Goal: Transaction & Acquisition: Purchase product/service

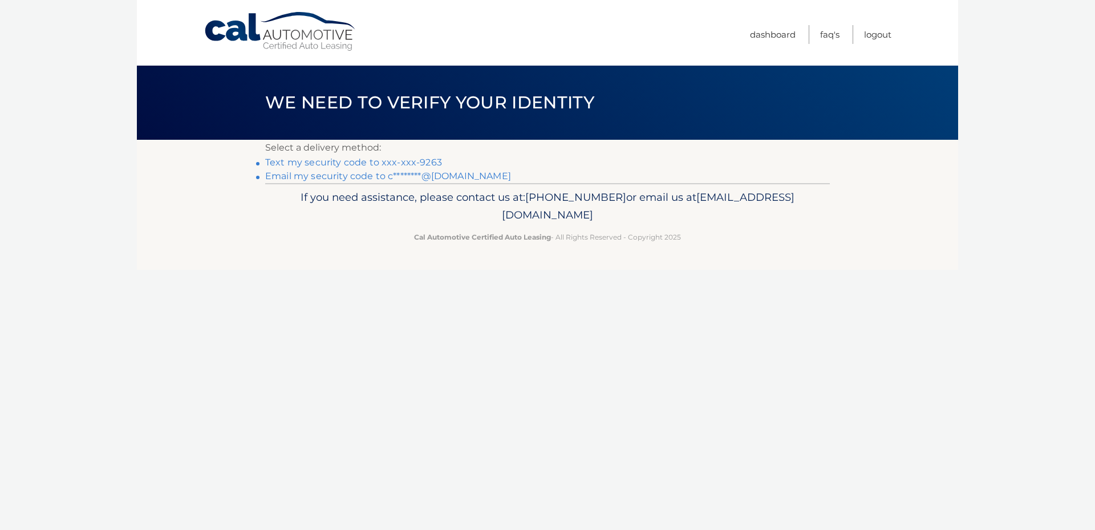
click at [284, 160] on link "Text my security code to xxx-xxx-9263" at bounding box center [353, 162] width 177 height 11
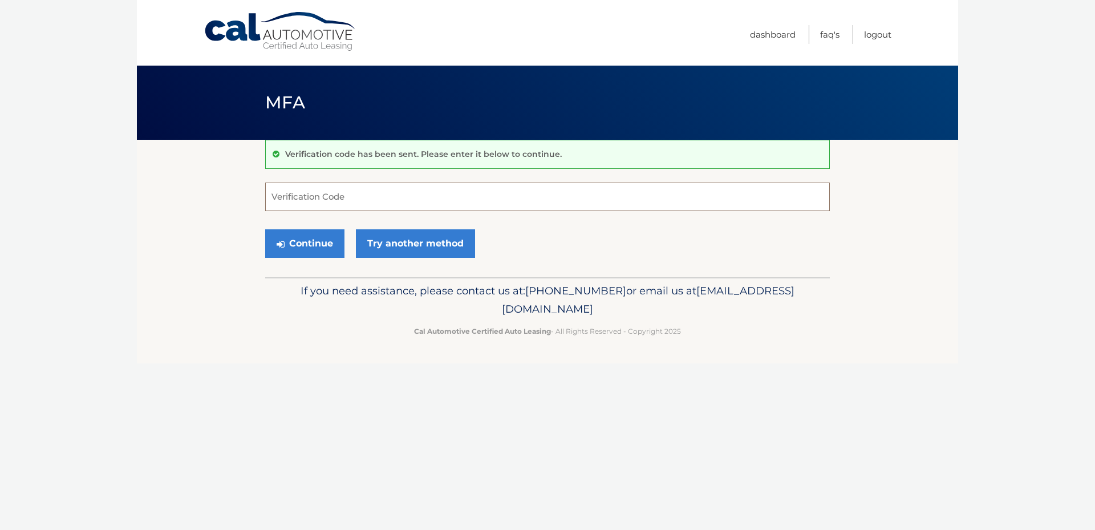
click at [315, 189] on input "Verification Code" at bounding box center [547, 197] width 565 height 29
type input "546926"
click at [321, 232] on button "Continue" at bounding box center [304, 243] width 79 height 29
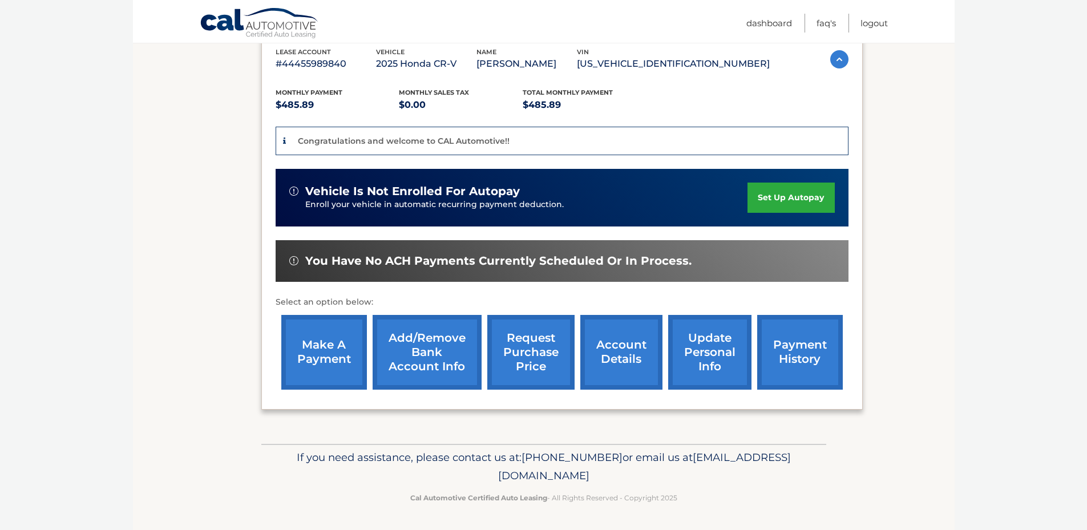
scroll to position [204, 0]
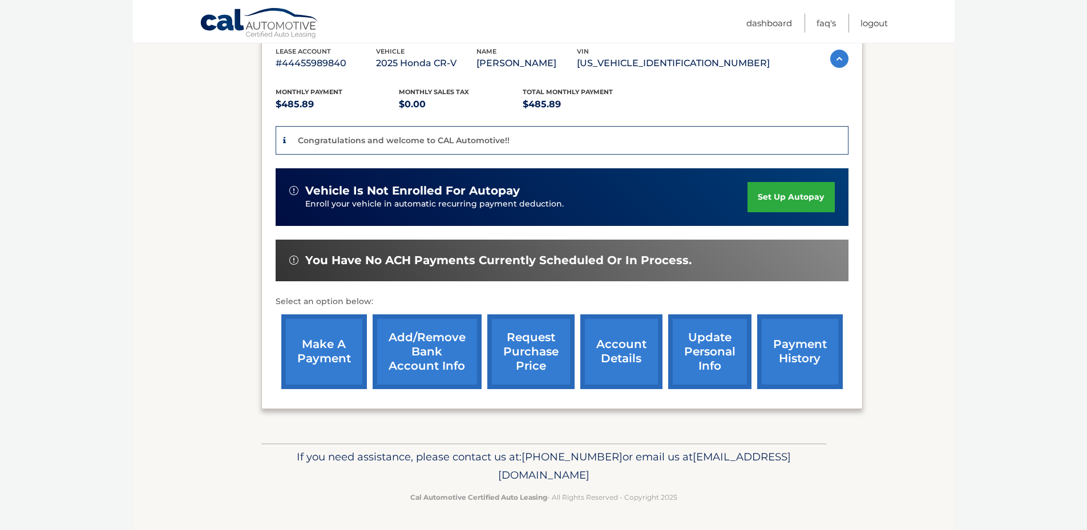
click at [313, 364] on link "make a payment" at bounding box center [324, 351] width 86 height 75
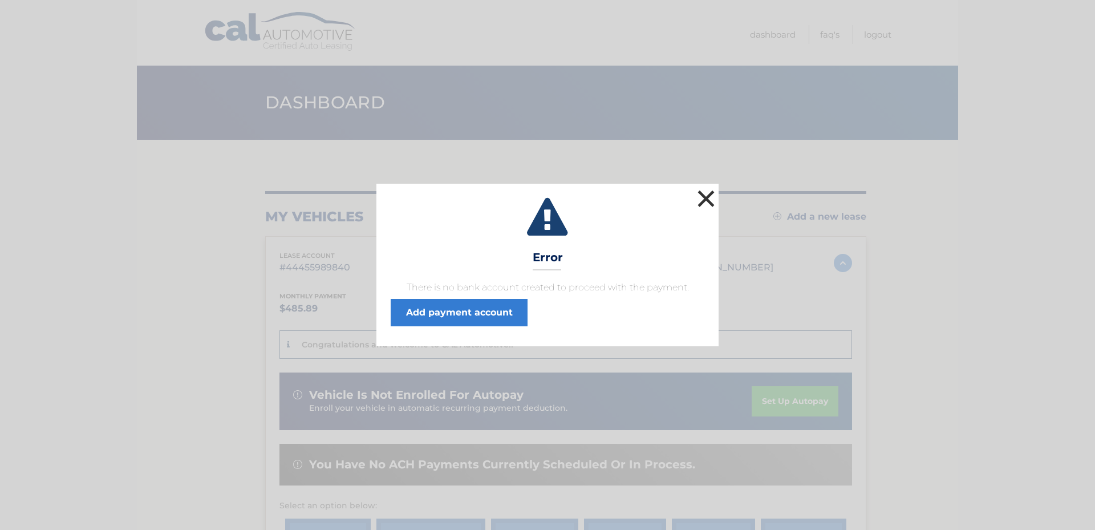
click at [705, 199] on button "×" at bounding box center [706, 198] width 23 height 23
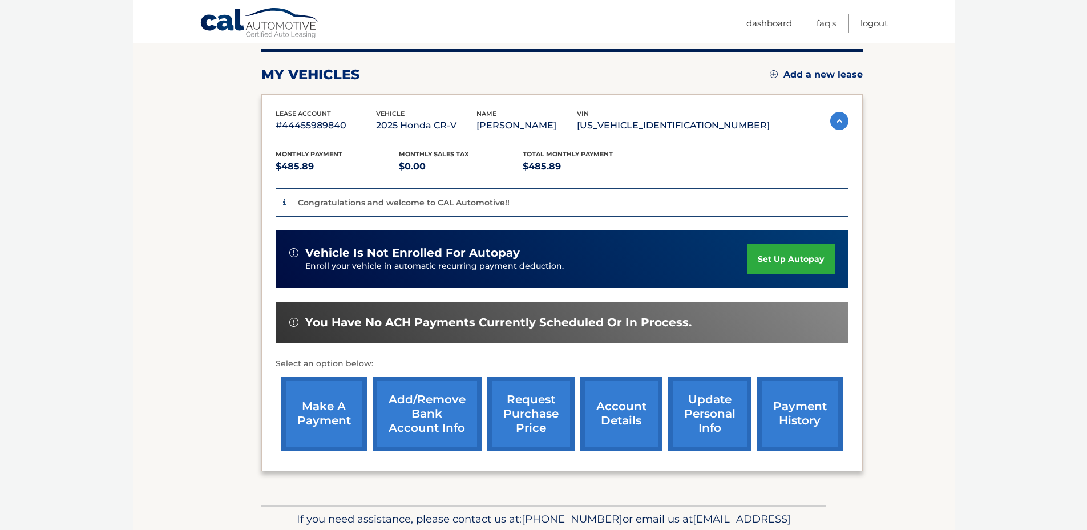
scroll to position [171, 0]
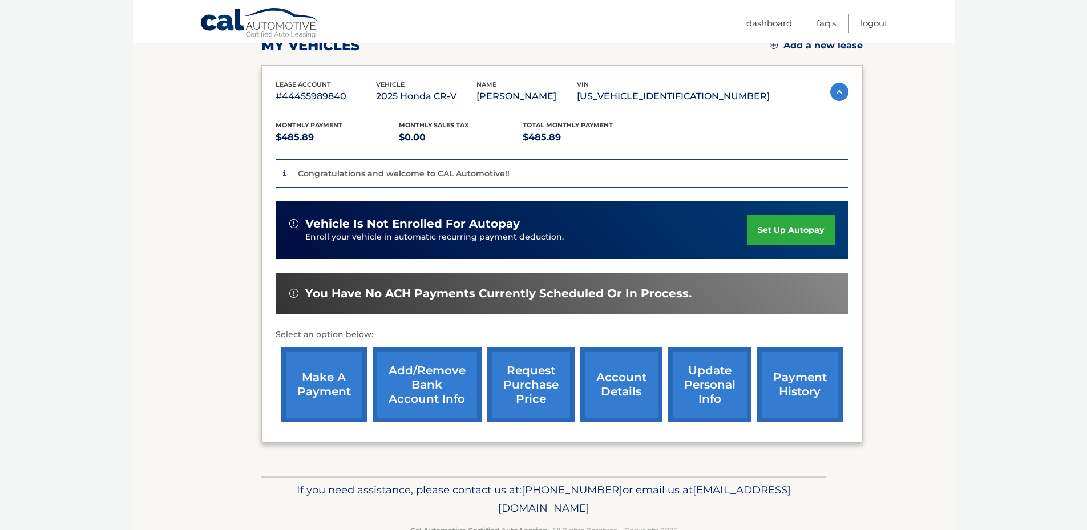
click at [434, 380] on link "Add/Remove bank account info" at bounding box center [427, 384] width 109 height 75
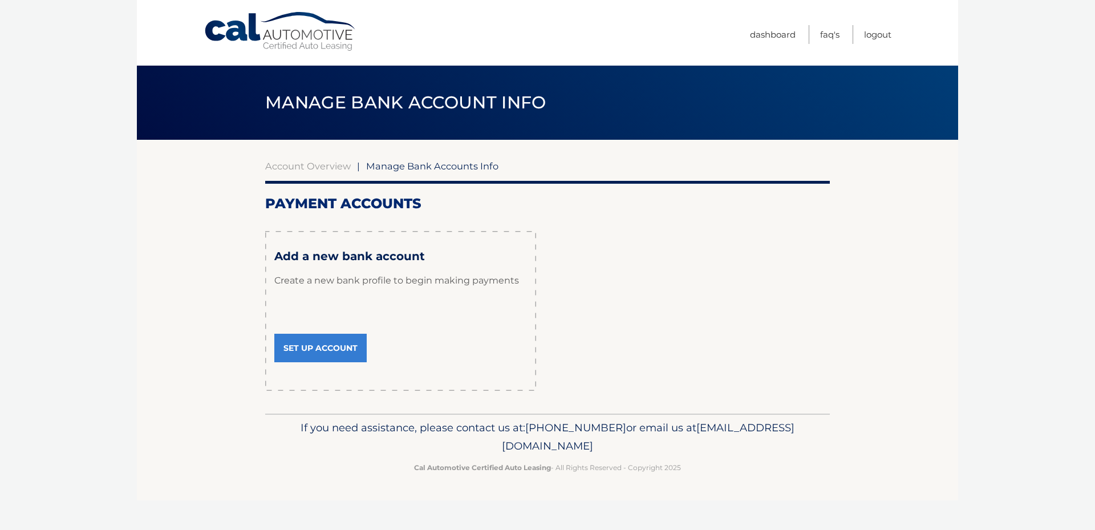
click at [298, 346] on link "Set Up Account" at bounding box center [320, 348] width 92 height 29
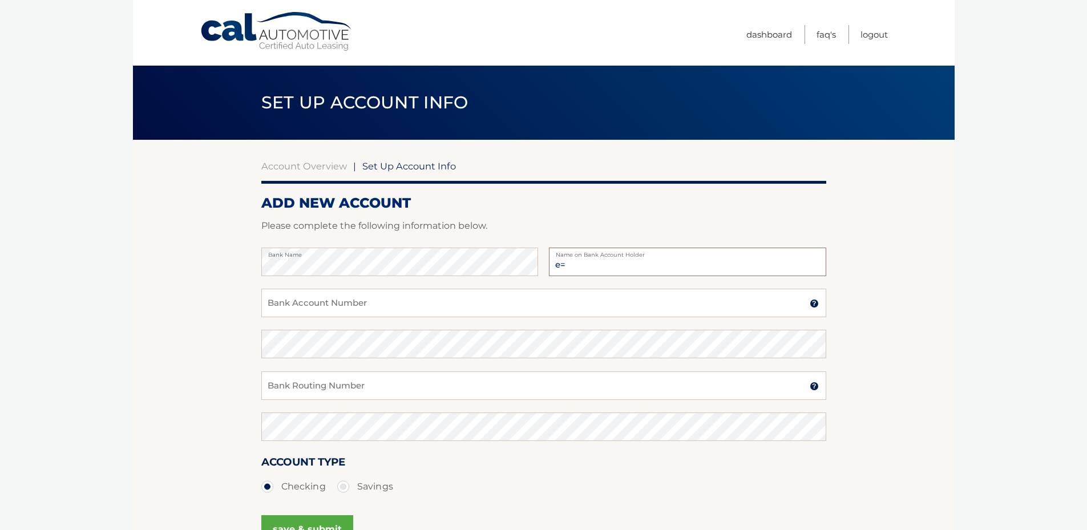
type input "e"
type input "[PERSON_NAME]"
click at [311, 302] on input "Bank Account Number" at bounding box center [543, 303] width 565 height 29
type input "3172763770"
type input "3"
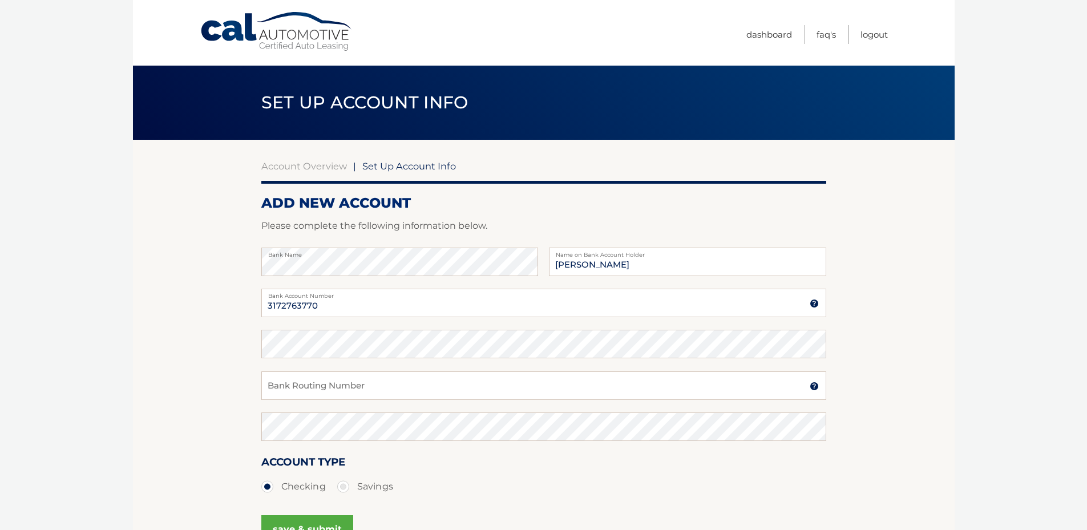
click at [315, 354] on div "Confirm Bank Account Number" at bounding box center [543, 350] width 565 height 41
click at [305, 337] on label "Confirm Bank Account Number" at bounding box center [543, 334] width 565 height 9
click at [292, 381] on input "Bank Routing Number" at bounding box center [543, 385] width 565 height 29
type input "021000021"
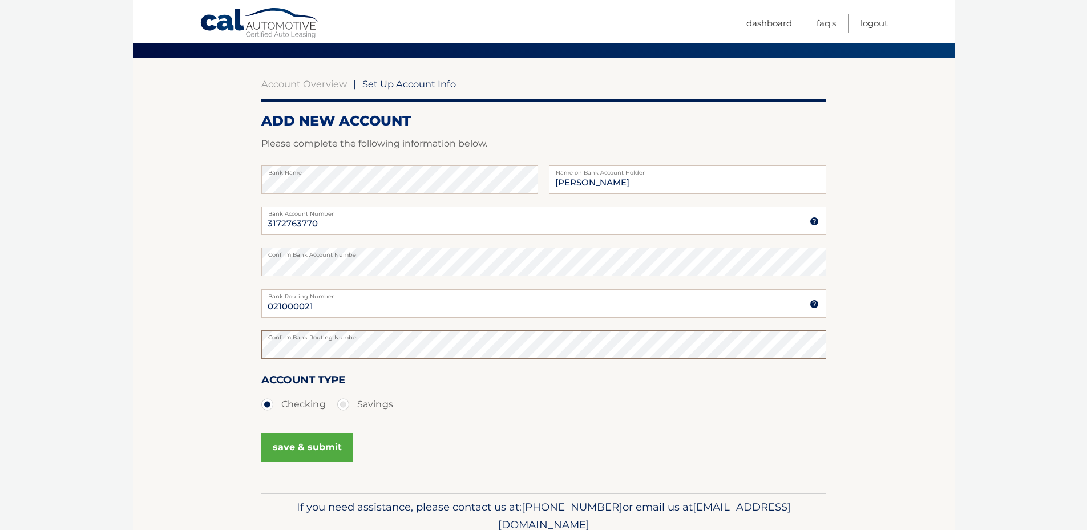
scroll to position [132, 0]
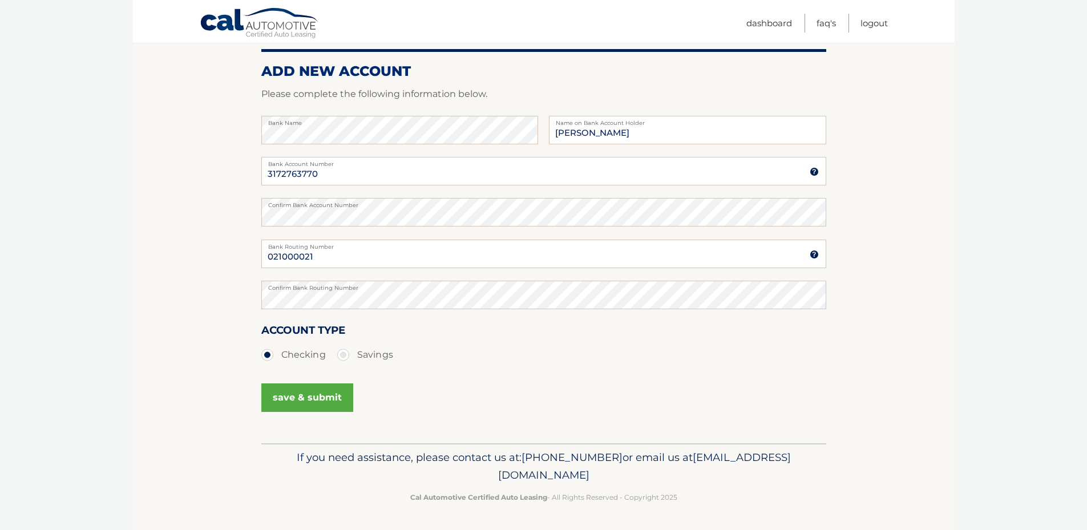
click at [330, 398] on button "save & submit" at bounding box center [307, 397] width 92 height 29
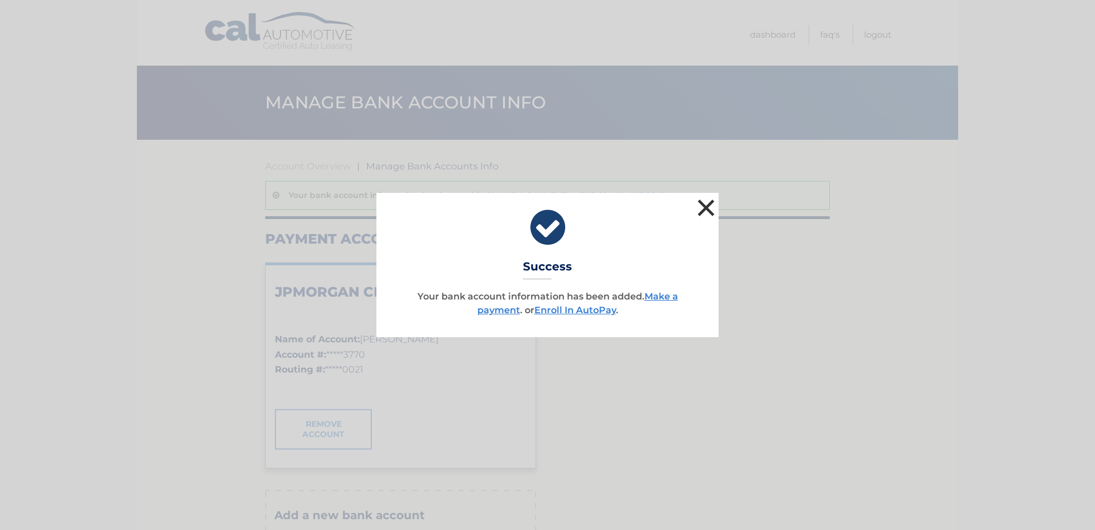
click at [712, 208] on button "×" at bounding box center [706, 207] width 23 height 23
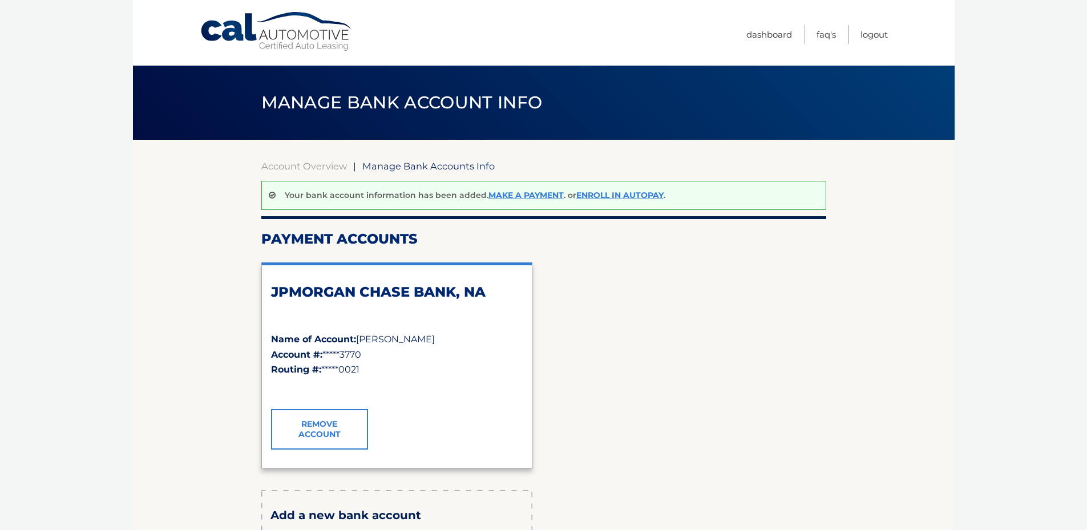
click at [47, 178] on body "Cal Automotive Menu Dashboard FAQ's Logout" at bounding box center [543, 265] width 1087 height 530
click at [523, 192] on link "Make a payment" at bounding box center [525, 195] width 75 height 10
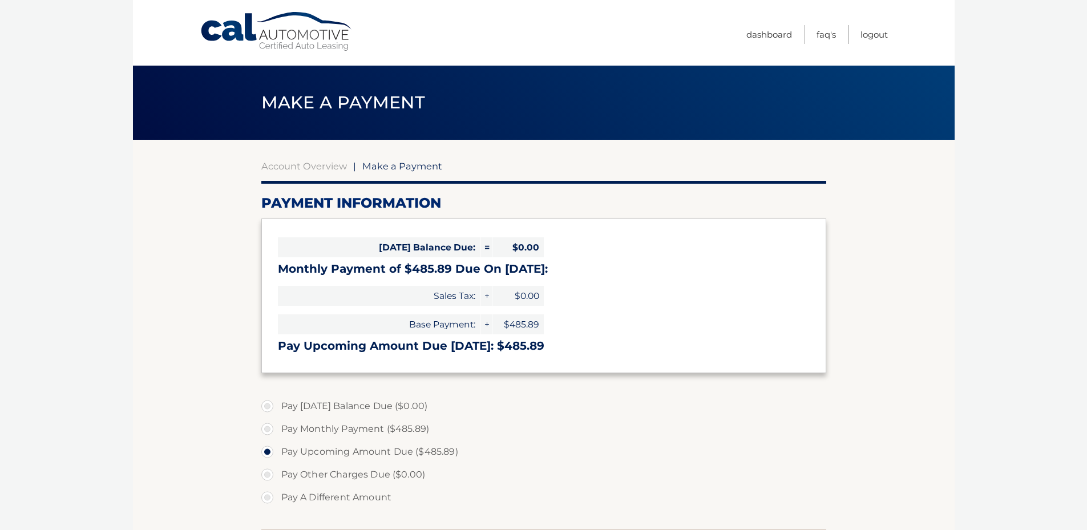
select select "NTQyOTAzOWYtZDM3NS00Njk3LWEwN2ItZWI0MmI2ZjY3OGUz"
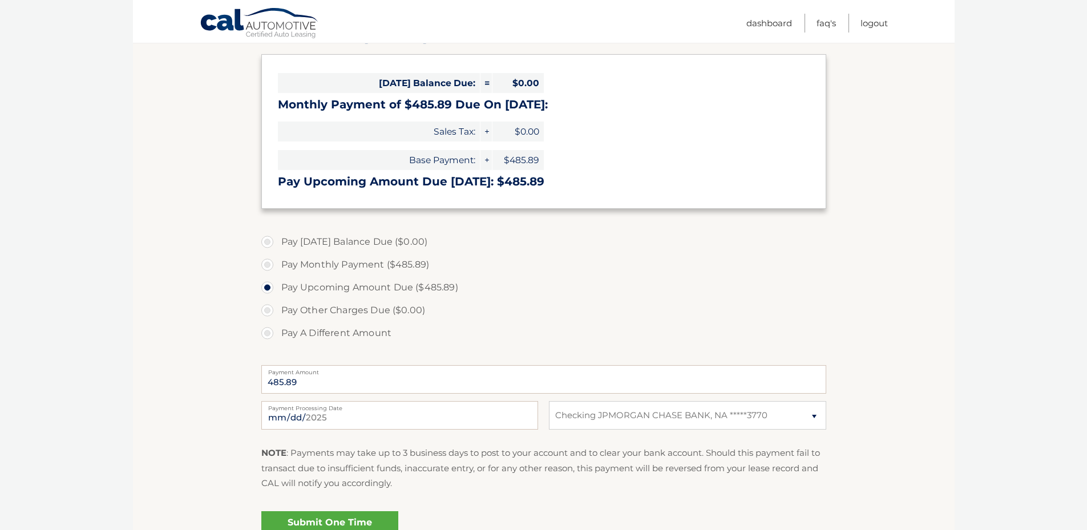
scroll to position [171, 0]
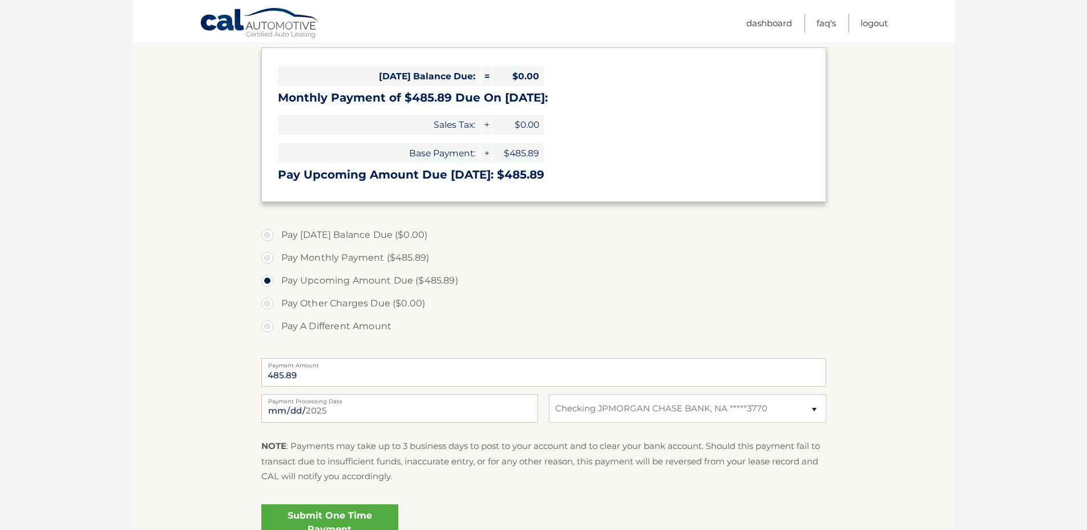
click at [269, 329] on label "Pay A Different Amount" at bounding box center [543, 326] width 565 height 23
click at [269, 329] on input "Pay A Different Amount" at bounding box center [271, 324] width 11 height 18
radio input "true"
click at [222, 353] on section "Account Overview | Make a Payment Payment Information Today's Balance Due: = $0…" at bounding box center [543, 263] width 821 height 589
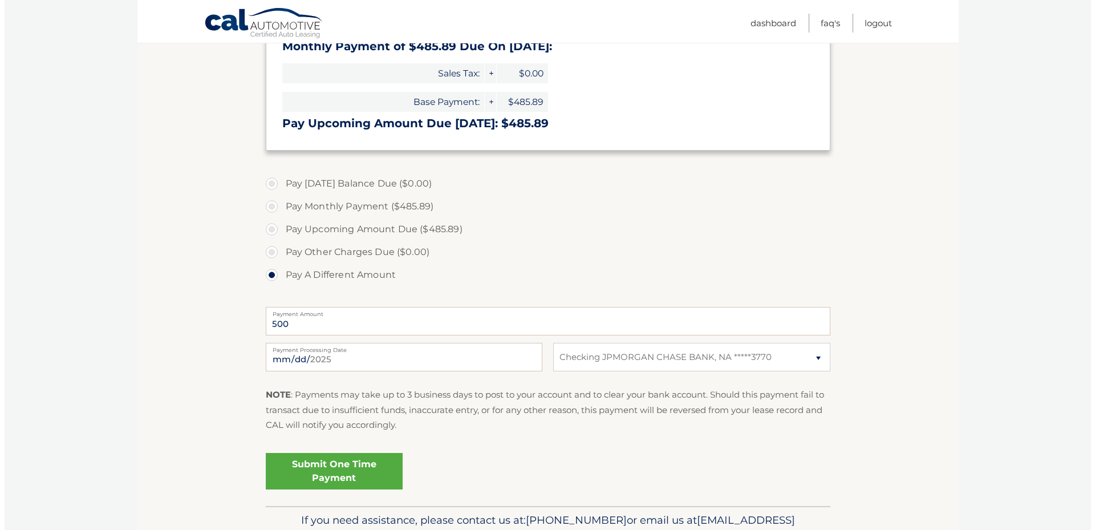
scroll to position [228, 0]
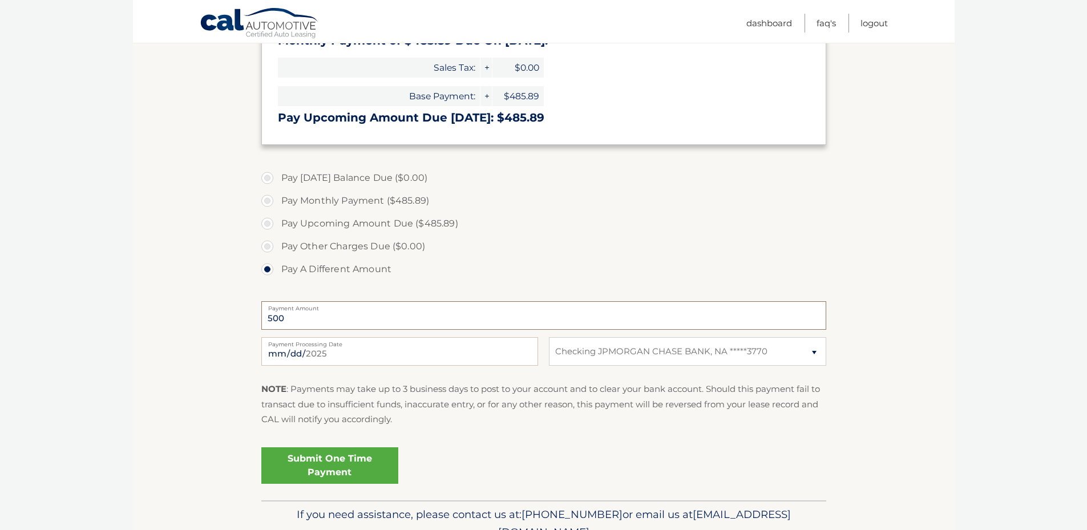
click at [335, 315] on input "500" at bounding box center [543, 315] width 565 height 29
type input "500.00"
click at [147, 411] on section "Account Overview | Make a Payment Payment Information Today's Balance Due: = $0…" at bounding box center [543, 206] width 821 height 589
click at [275, 466] on link "Submit One Time Payment" at bounding box center [329, 465] width 137 height 37
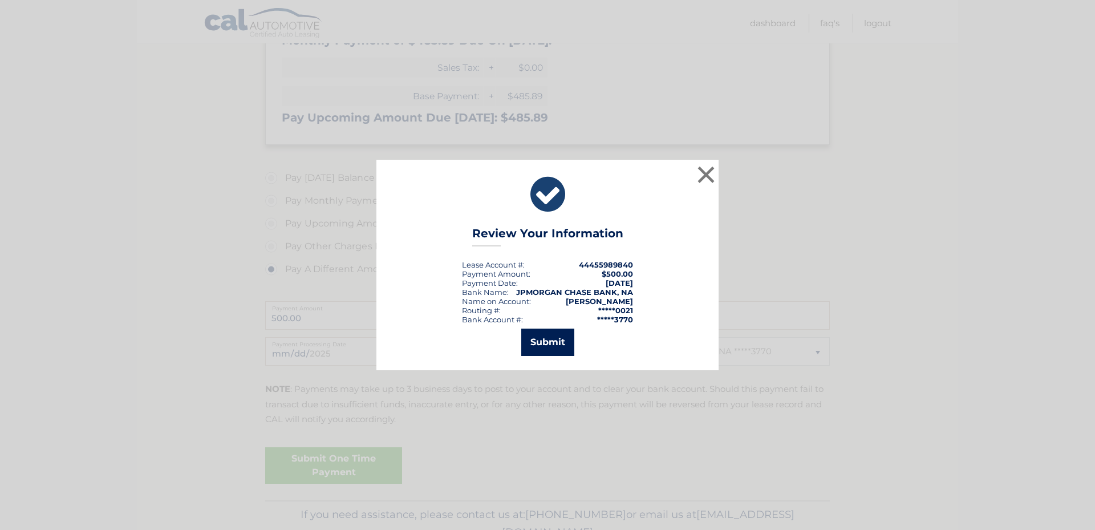
click at [550, 341] on button "Submit" at bounding box center [547, 342] width 53 height 27
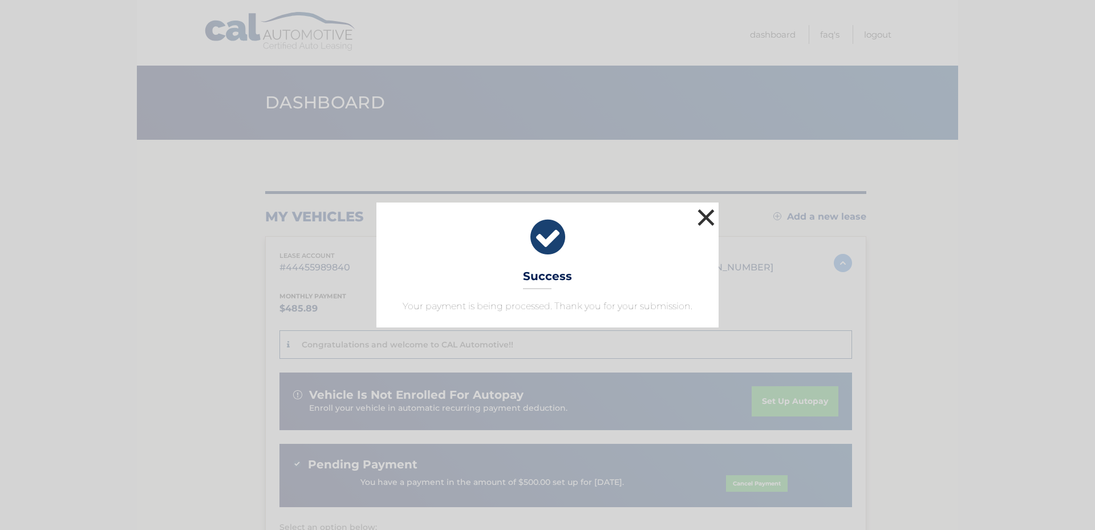
click at [705, 210] on button "×" at bounding box center [706, 217] width 23 height 23
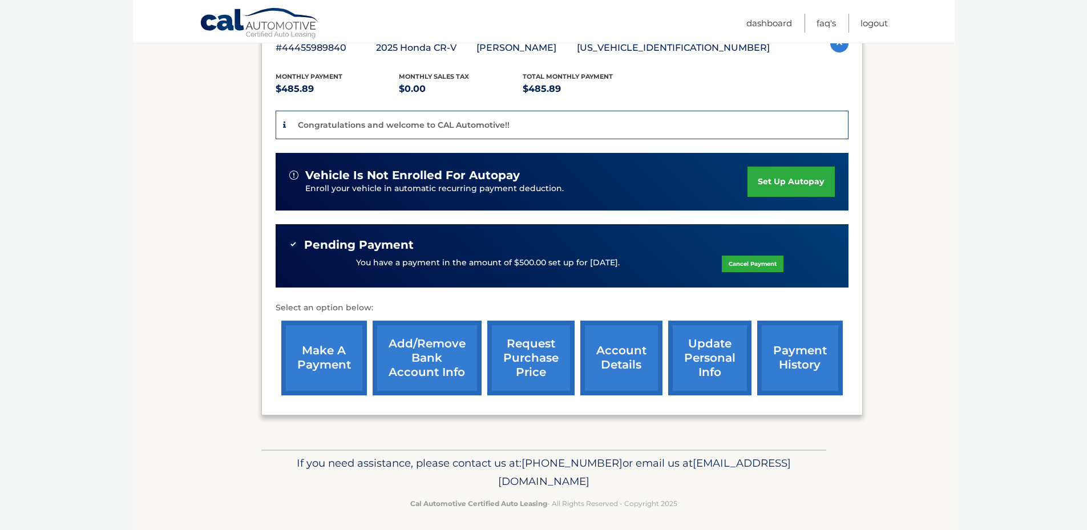
scroll to position [226, 0]
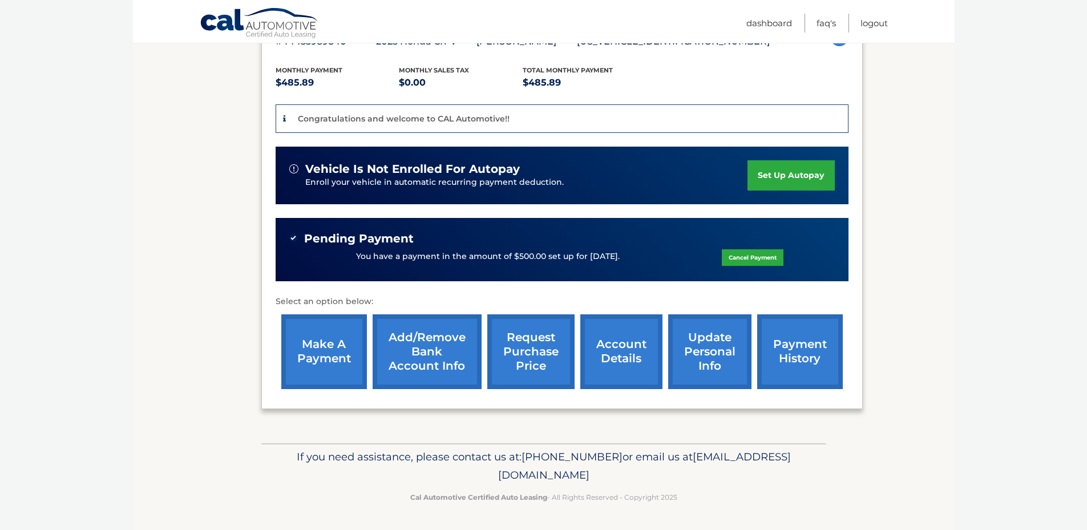
click at [621, 326] on link "account details" at bounding box center [621, 351] width 82 height 75
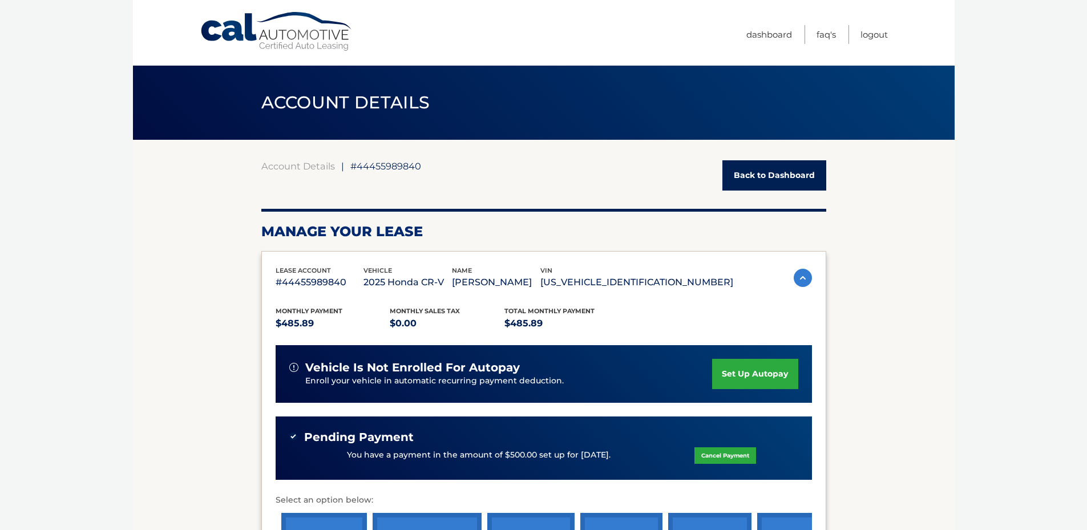
click at [0, 138] on body "Cal Automotive Menu Dashboard FAQ's Logout ← |" at bounding box center [543, 265] width 1087 height 530
click at [28, 46] on body "Cal Automotive Menu Dashboard FAQ's Logout ← |" at bounding box center [543, 265] width 1087 height 530
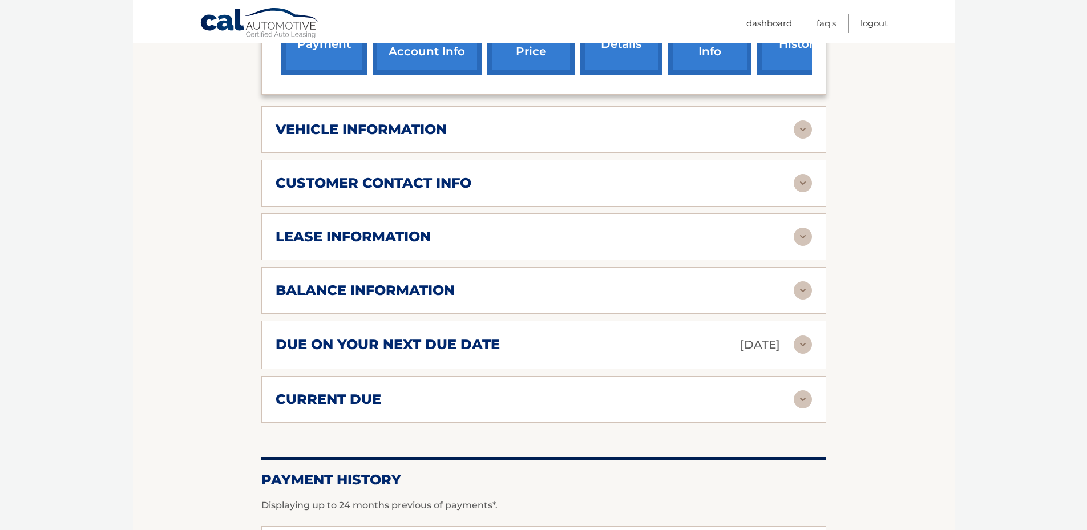
scroll to position [513, 0]
click at [447, 127] on div "vehicle information" at bounding box center [535, 128] width 518 height 17
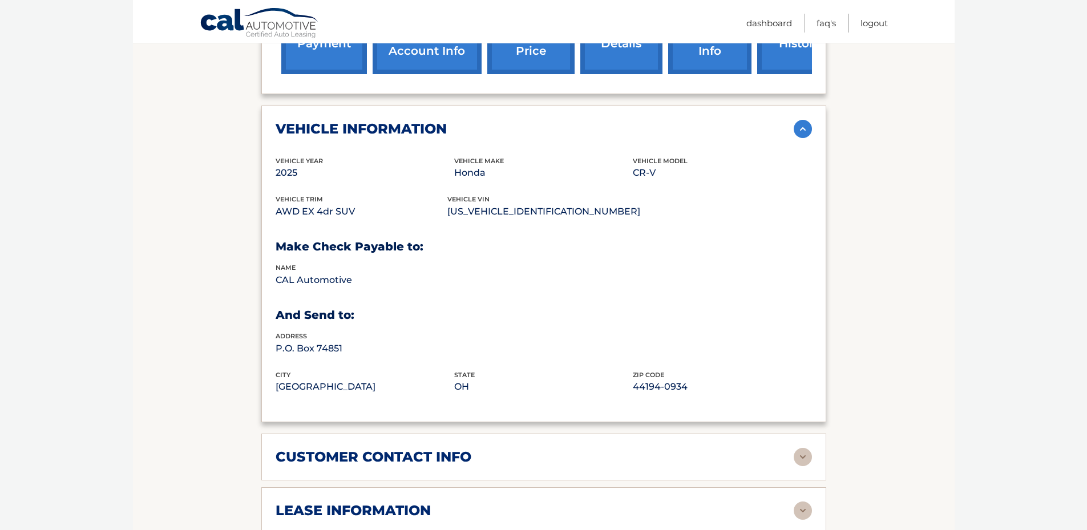
click at [390, 128] on h2 "vehicle information" at bounding box center [361, 128] width 171 height 17
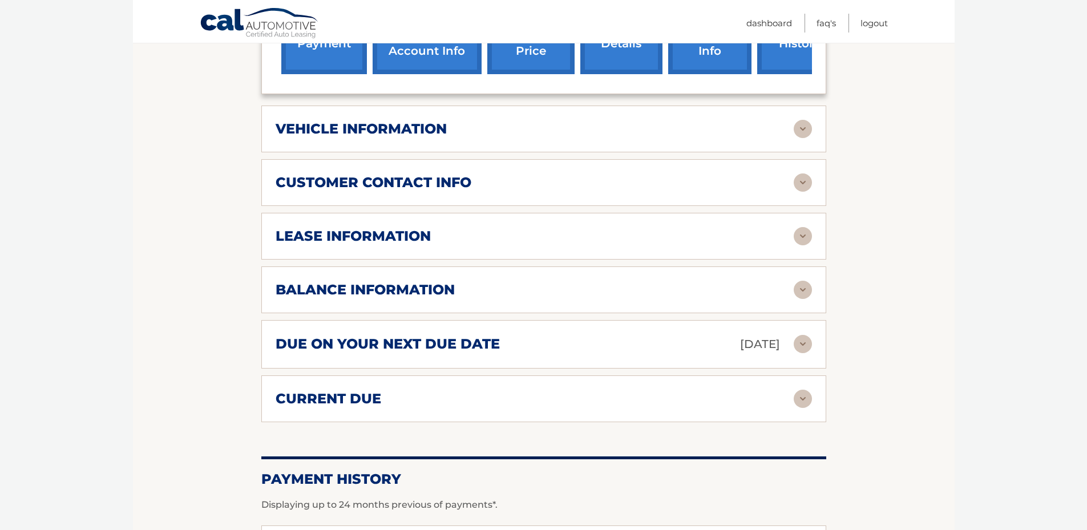
click at [384, 183] on h2 "customer contact info" at bounding box center [374, 182] width 196 height 17
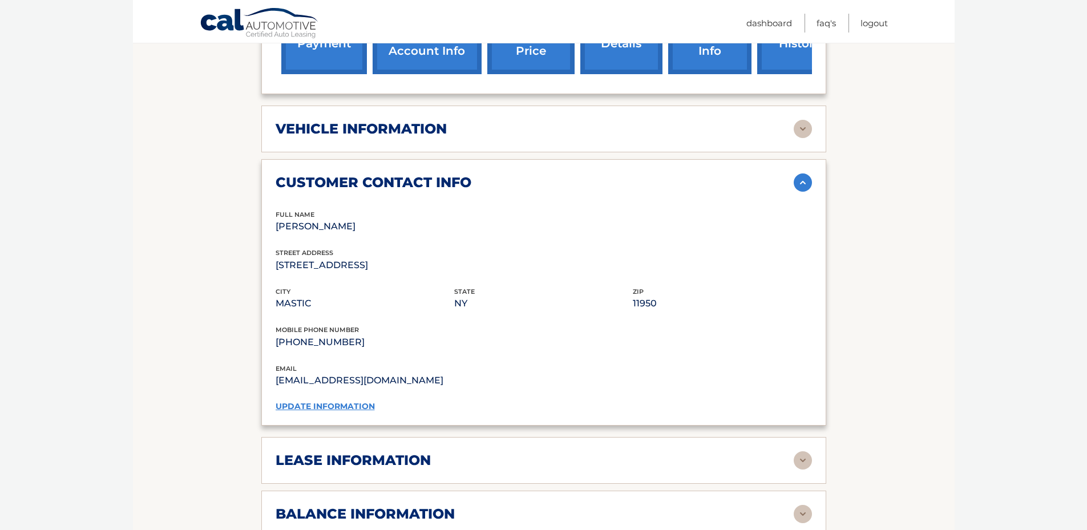
click at [384, 183] on h2 "customer contact info" at bounding box center [374, 182] width 196 height 17
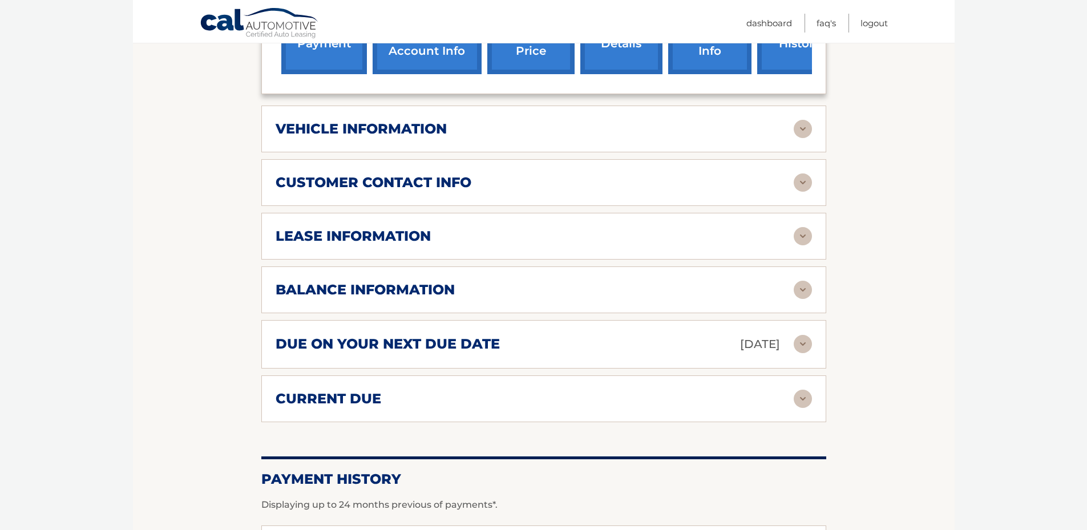
click at [375, 229] on h2 "lease information" at bounding box center [353, 236] width 155 height 17
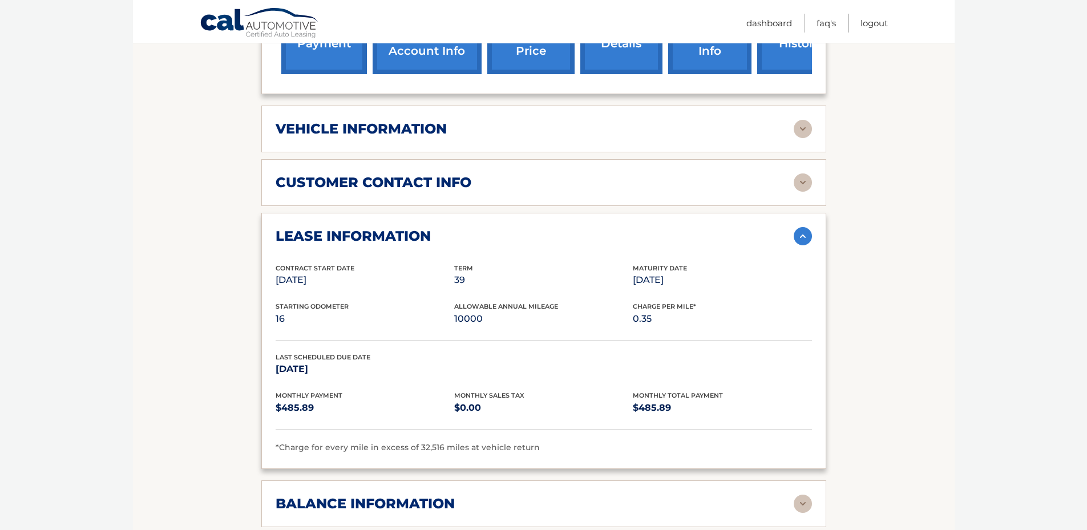
click at [460, 230] on div "lease information" at bounding box center [535, 236] width 518 height 17
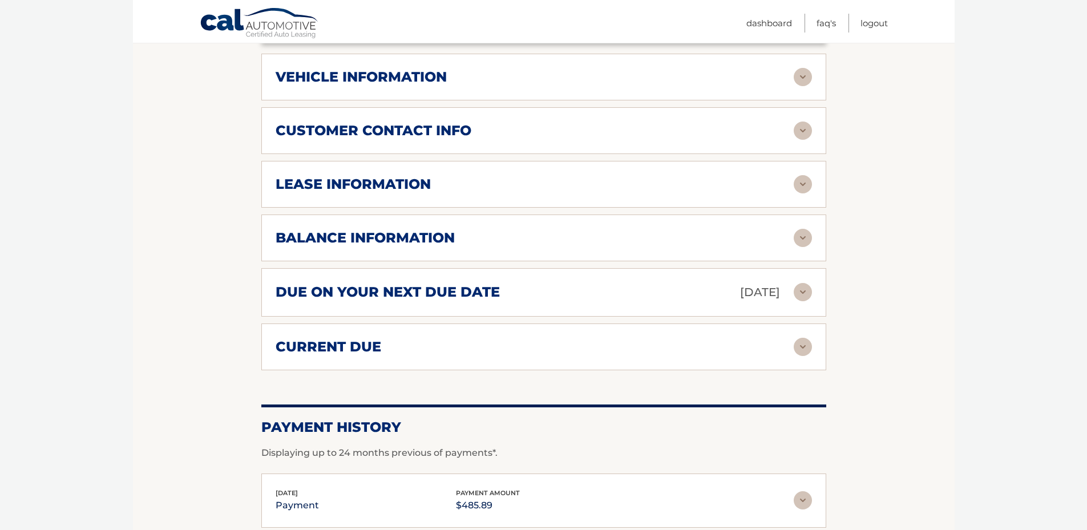
scroll to position [570, 0]
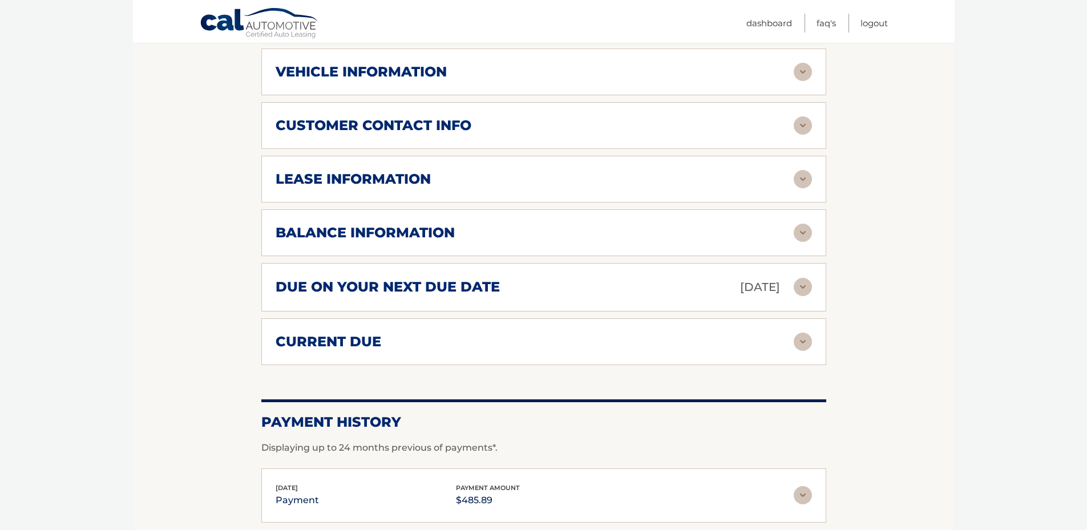
click at [405, 224] on div "balance information" at bounding box center [544, 233] width 536 height 18
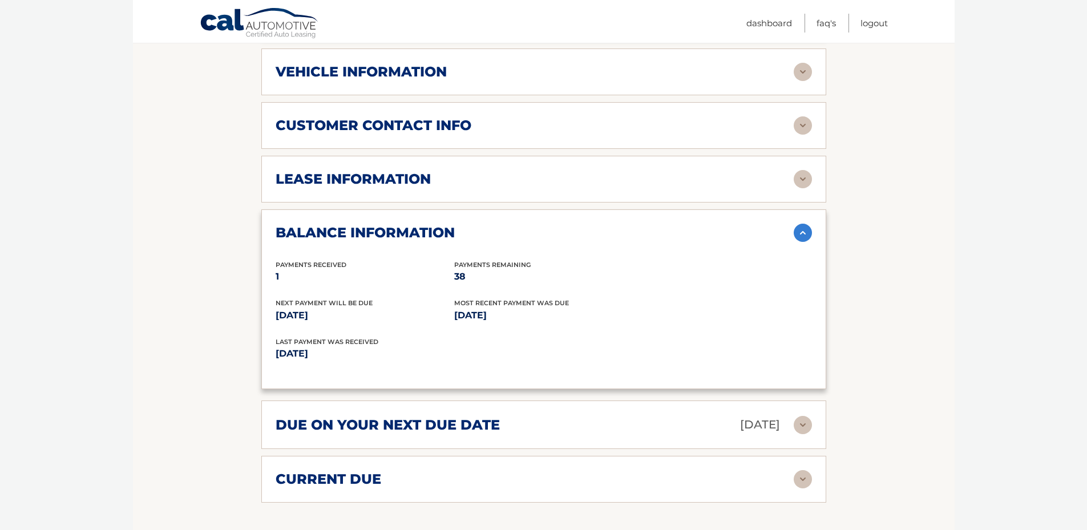
click at [407, 224] on h2 "balance information" at bounding box center [365, 232] width 179 height 17
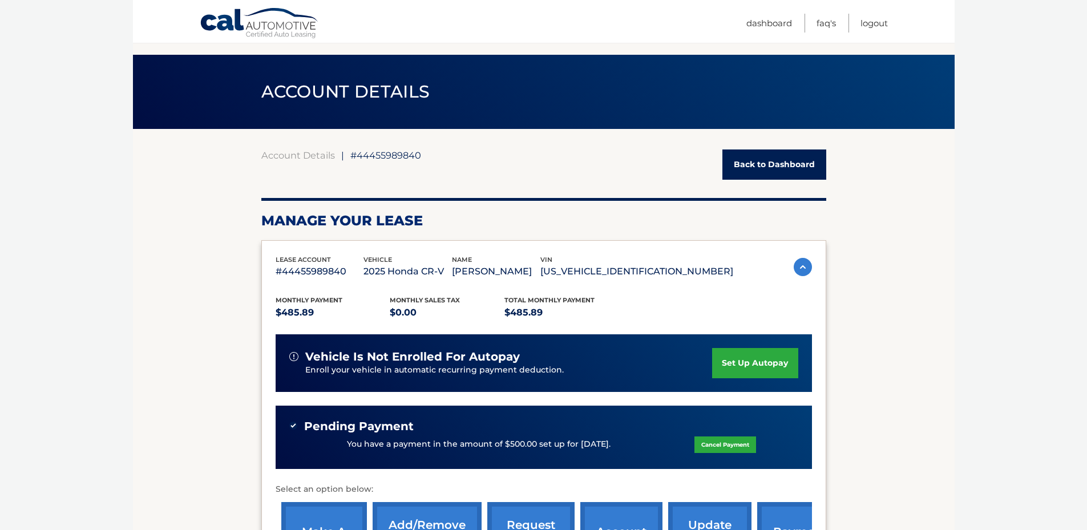
scroll to position [0, 0]
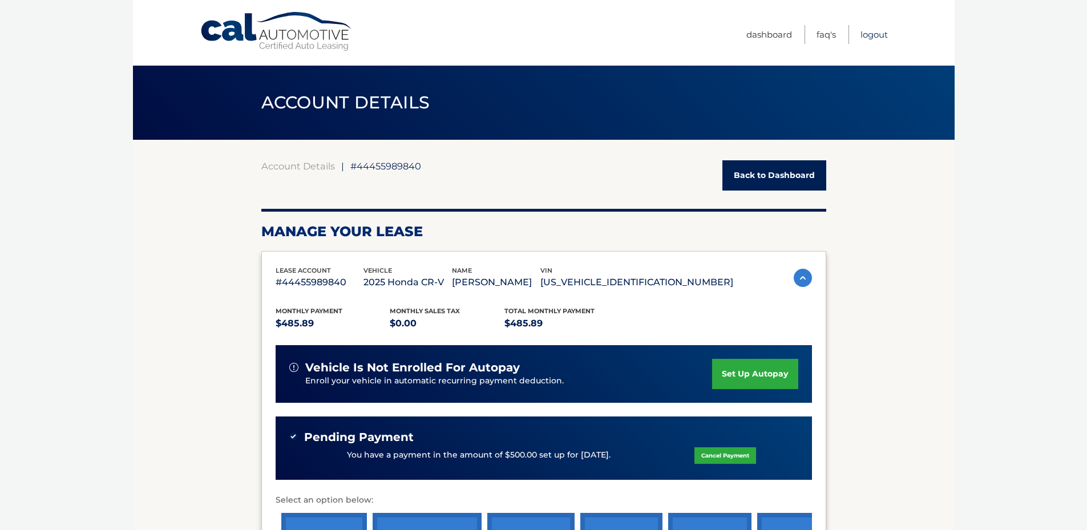
click at [880, 36] on link "Logout" at bounding box center [873, 34] width 27 height 19
